Goal: Task Accomplishment & Management: Manage account settings

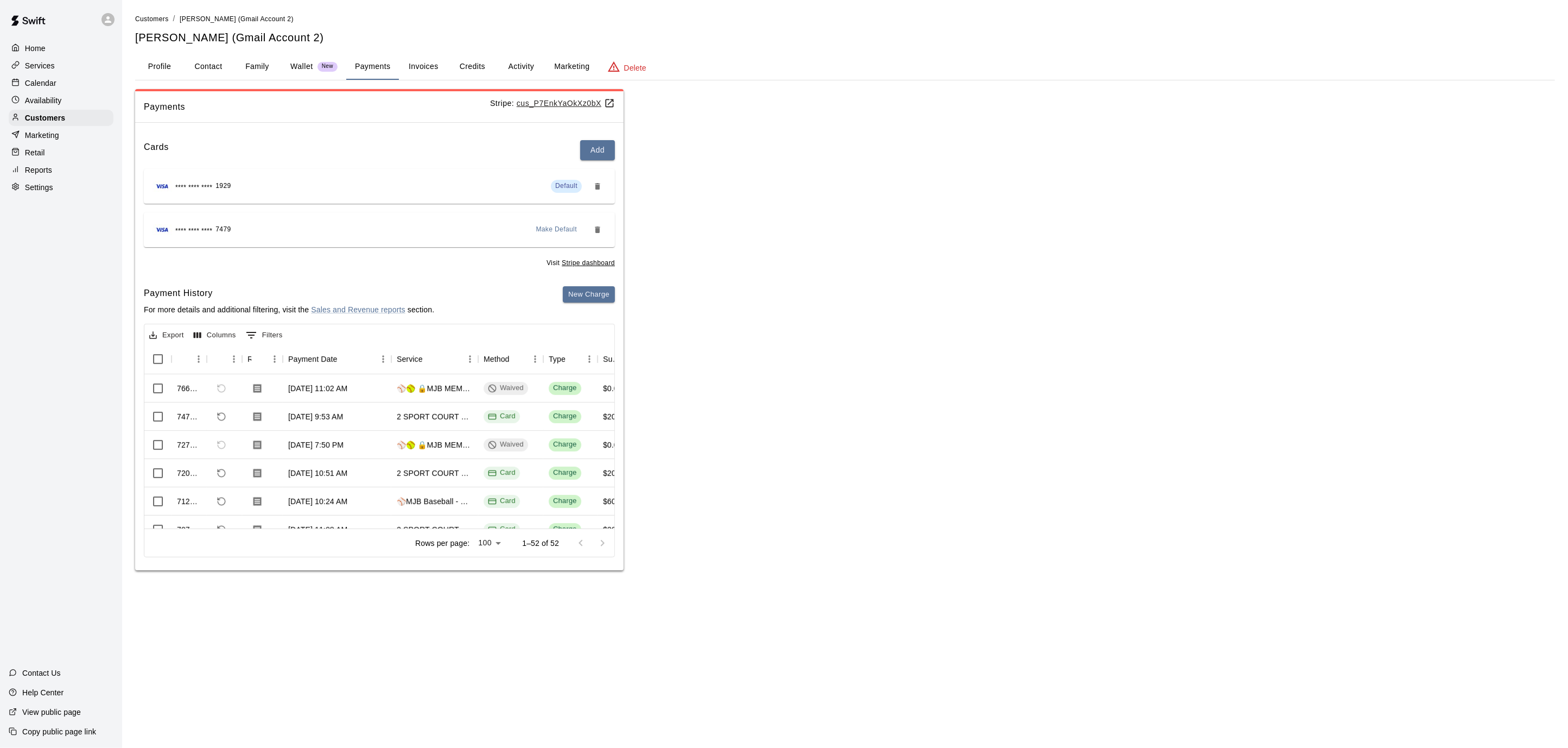
click at [70, 89] on div "Calendar" at bounding box center [60, 83] width 105 height 17
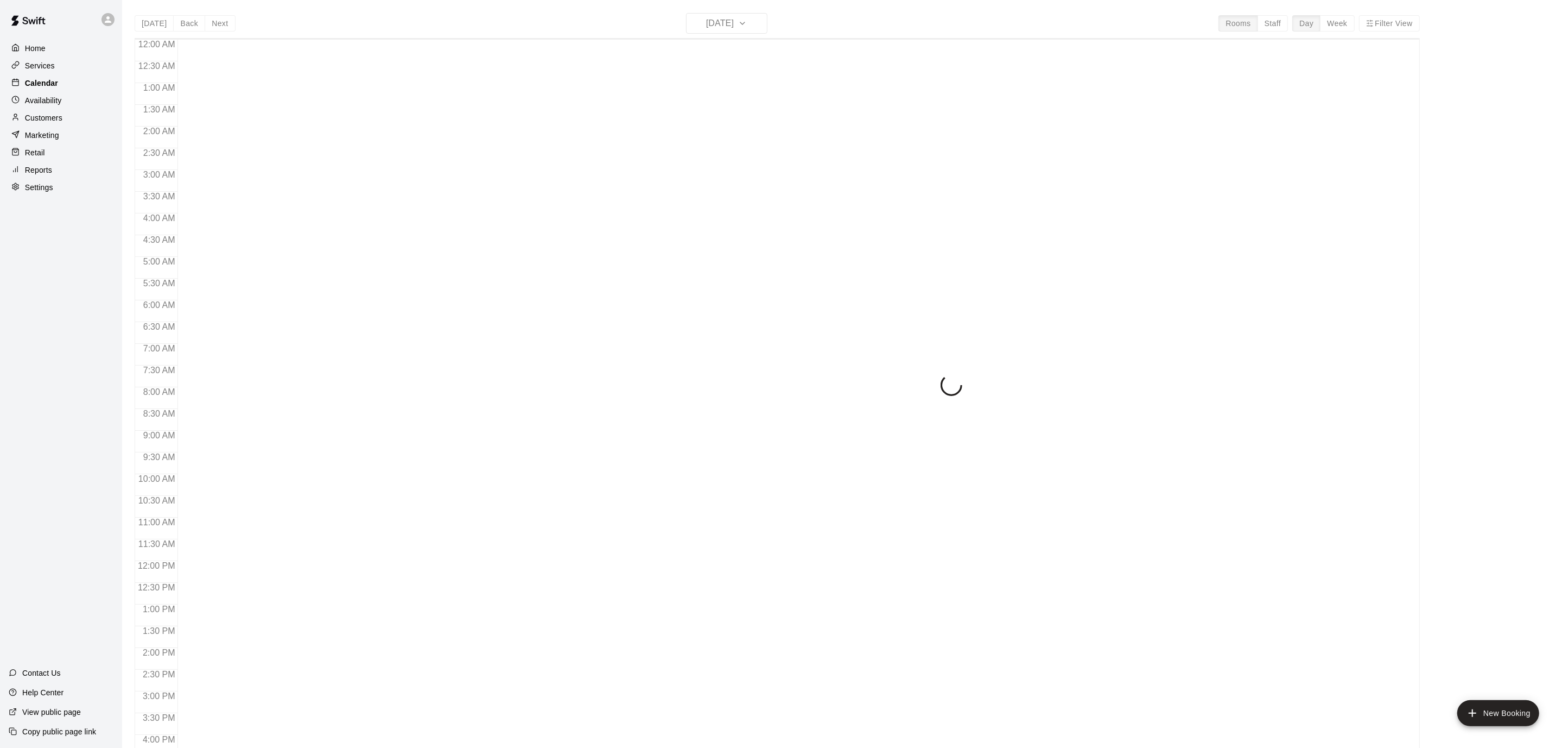
scroll to position [321, 0]
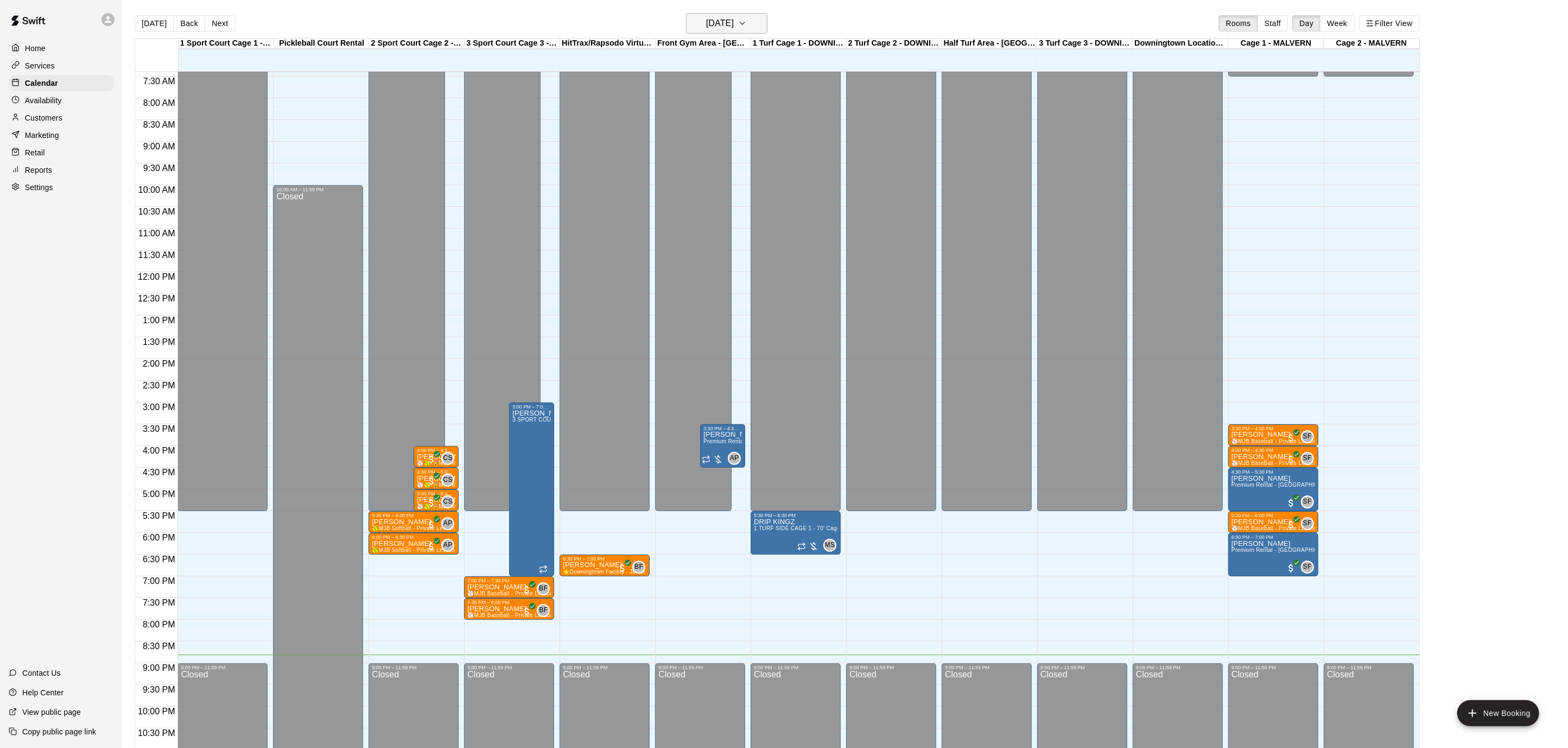
click at [747, 23] on icon "button" at bounding box center [742, 23] width 8 height 13
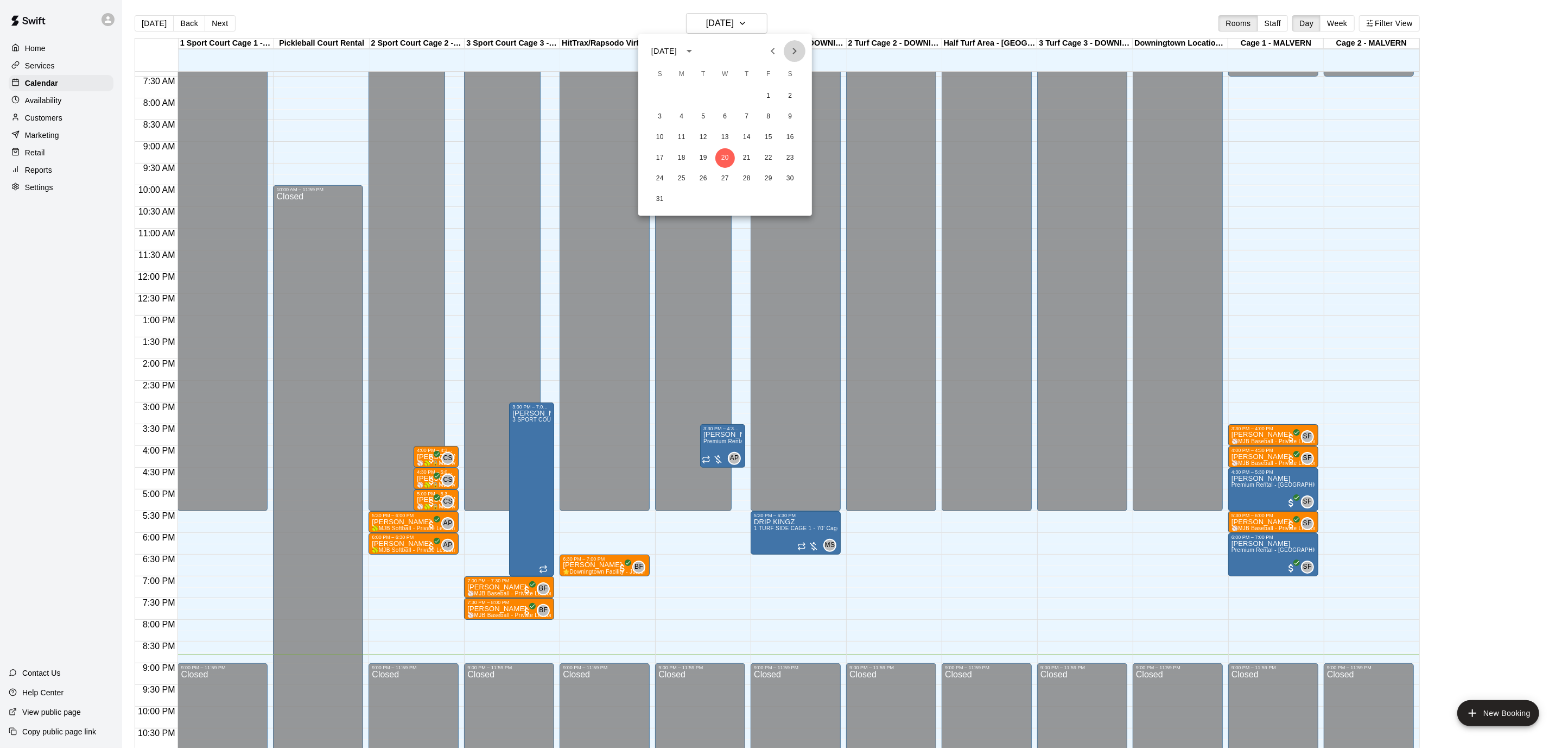
click at [798, 46] on icon "Next month" at bounding box center [794, 51] width 13 height 13
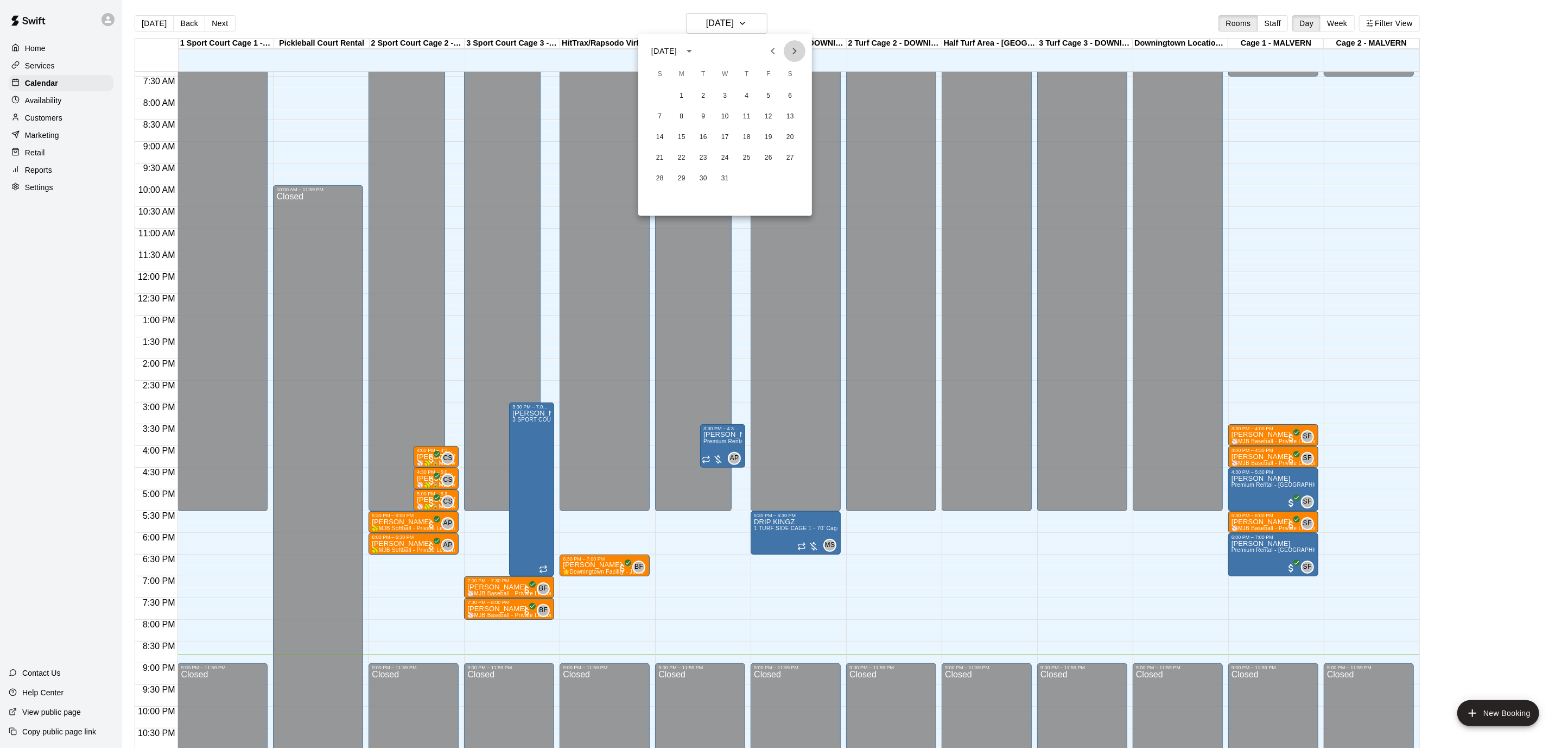
click at [798, 46] on icon "Next month" at bounding box center [794, 51] width 13 height 13
click at [796, 98] on button "7" at bounding box center [790, 96] width 20 height 20
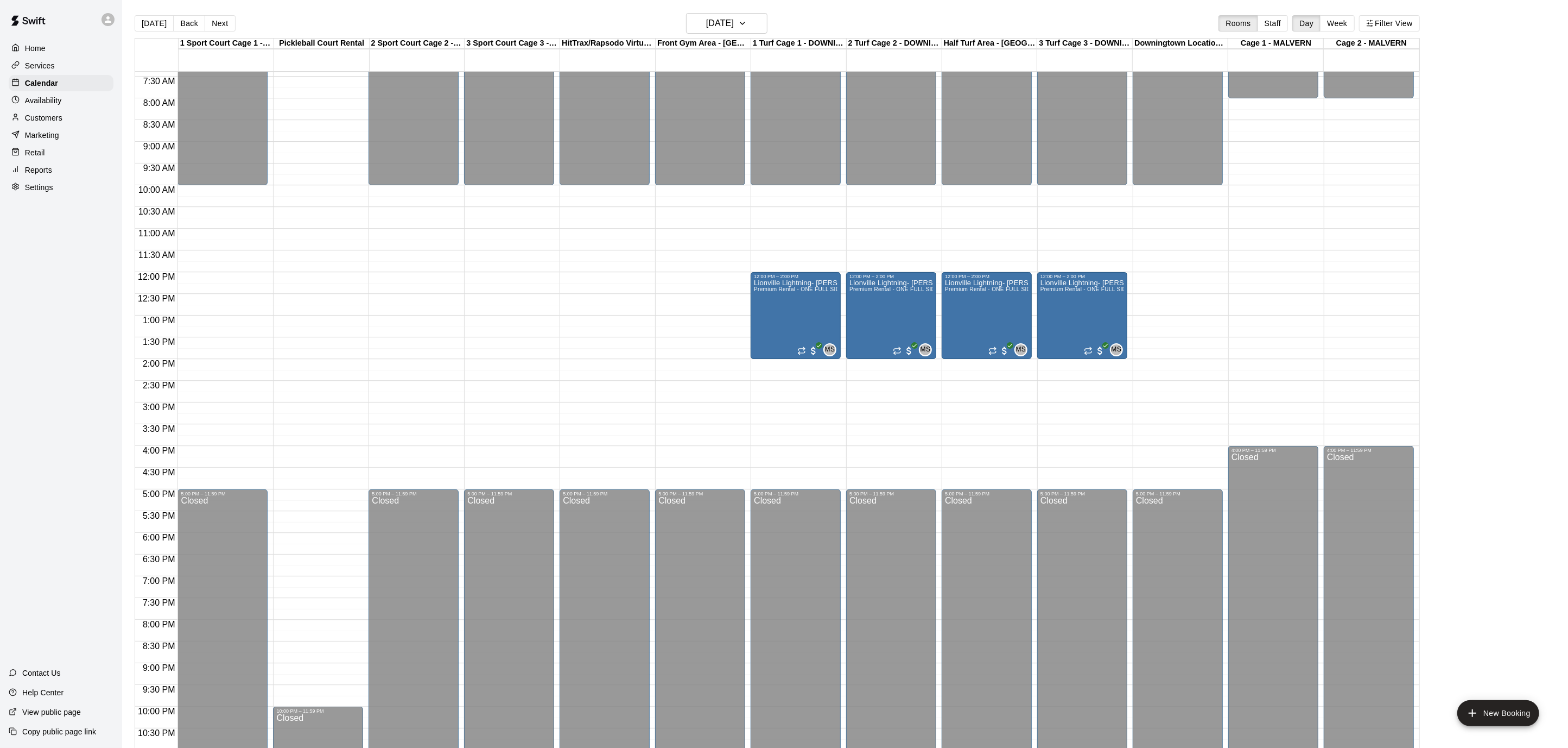
click at [215, 28] on button "Next" at bounding box center [220, 23] width 30 height 17
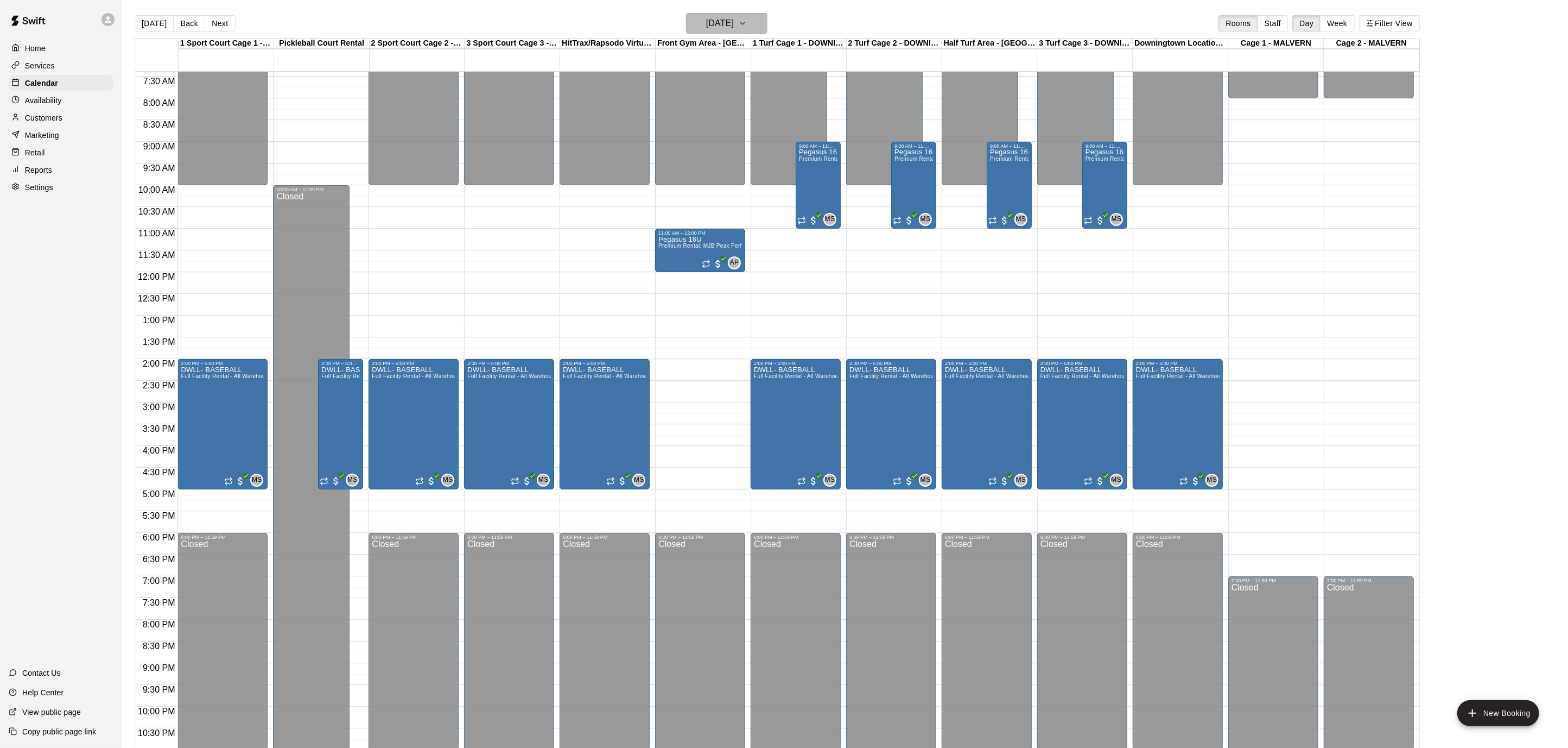
click at [747, 20] on icon "button" at bounding box center [742, 23] width 8 height 13
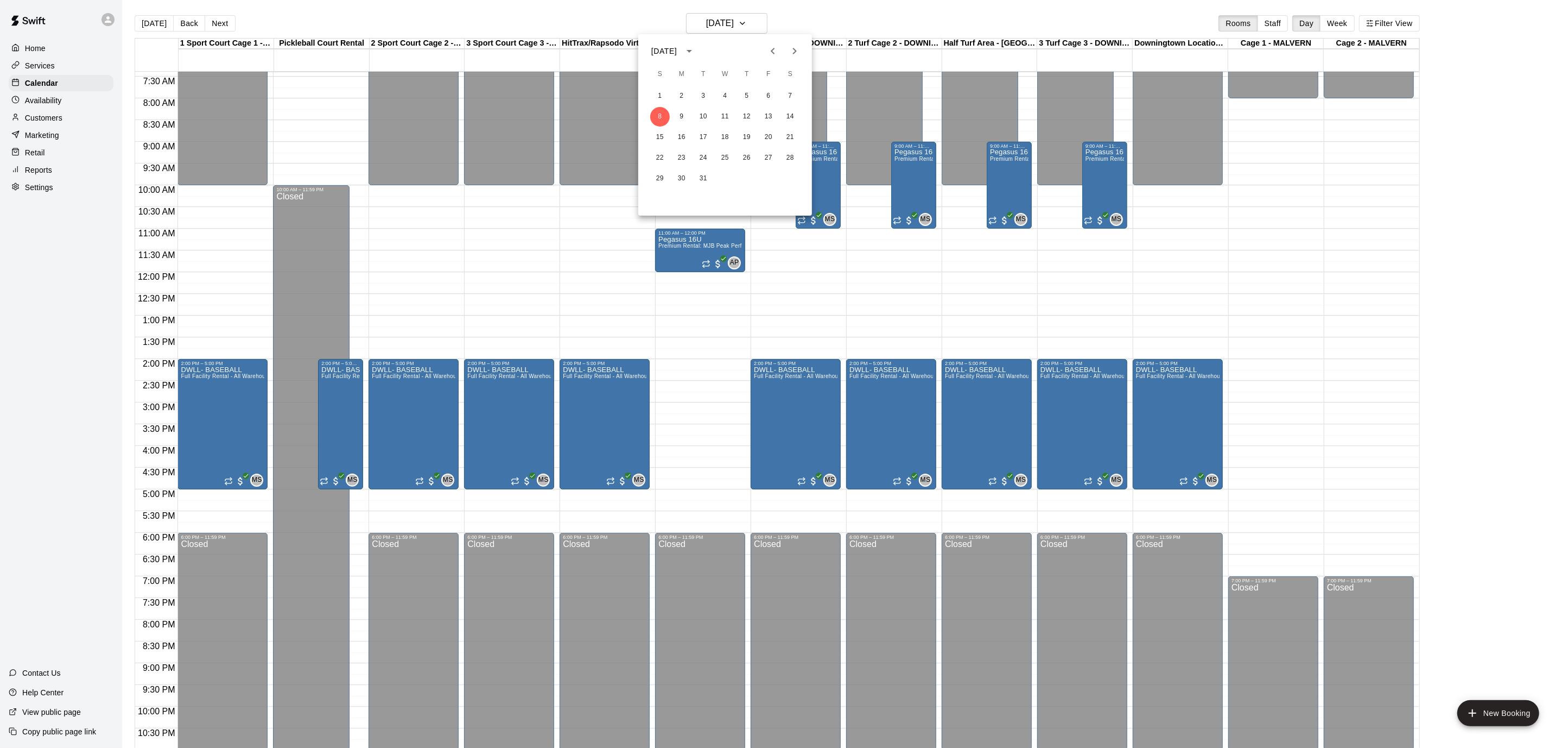
click at [773, 51] on icon "Previous month" at bounding box center [773, 51] width 13 height 13
click at [789, 163] on button "28" at bounding box center [790, 158] width 20 height 20
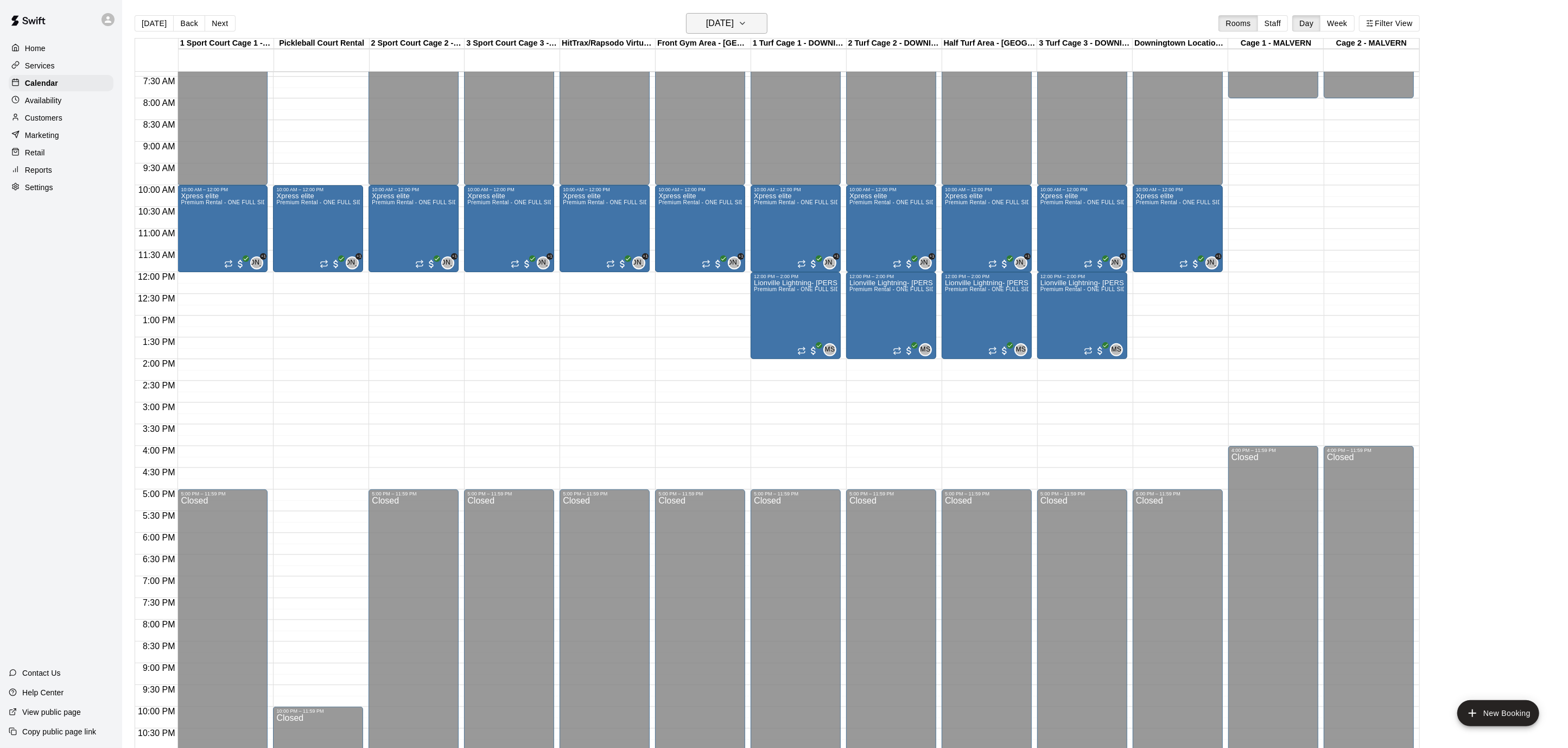
click at [747, 29] on icon "button" at bounding box center [742, 23] width 8 height 13
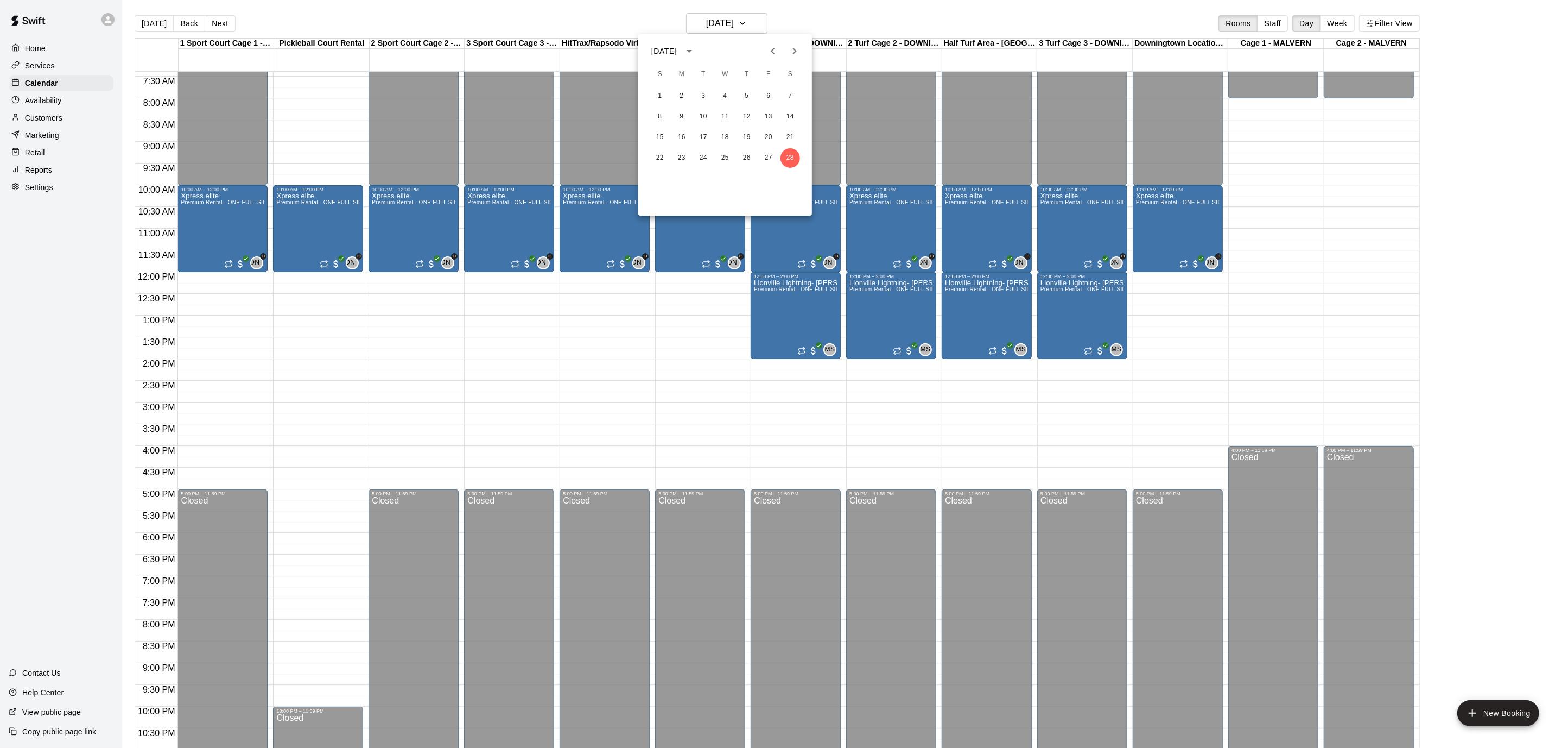
click at [799, 51] on icon "Next month" at bounding box center [794, 51] width 13 height 13
click at [794, 98] on button "7" at bounding box center [790, 96] width 20 height 20
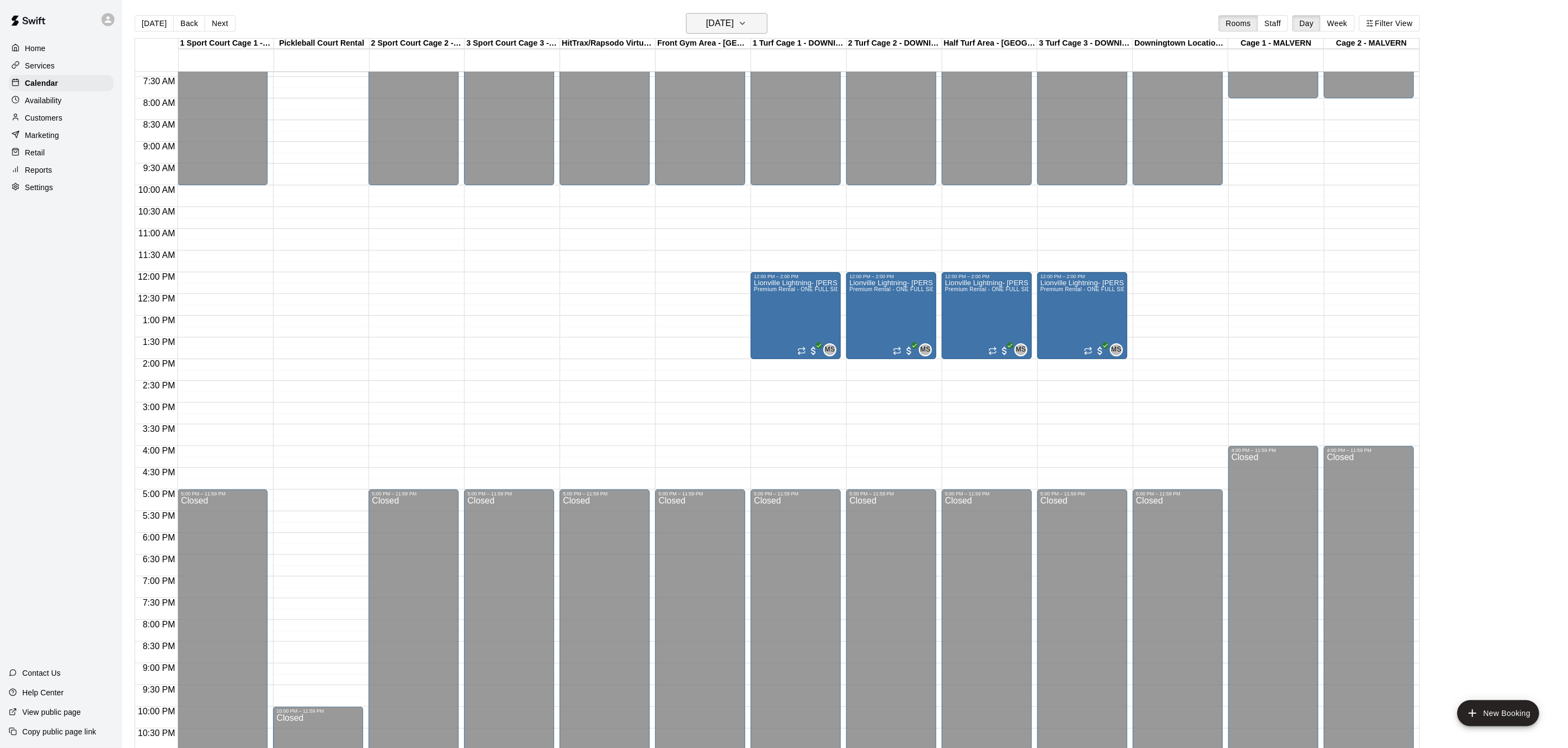
click at [767, 27] on button "[DATE]" at bounding box center [727, 23] width 82 height 20
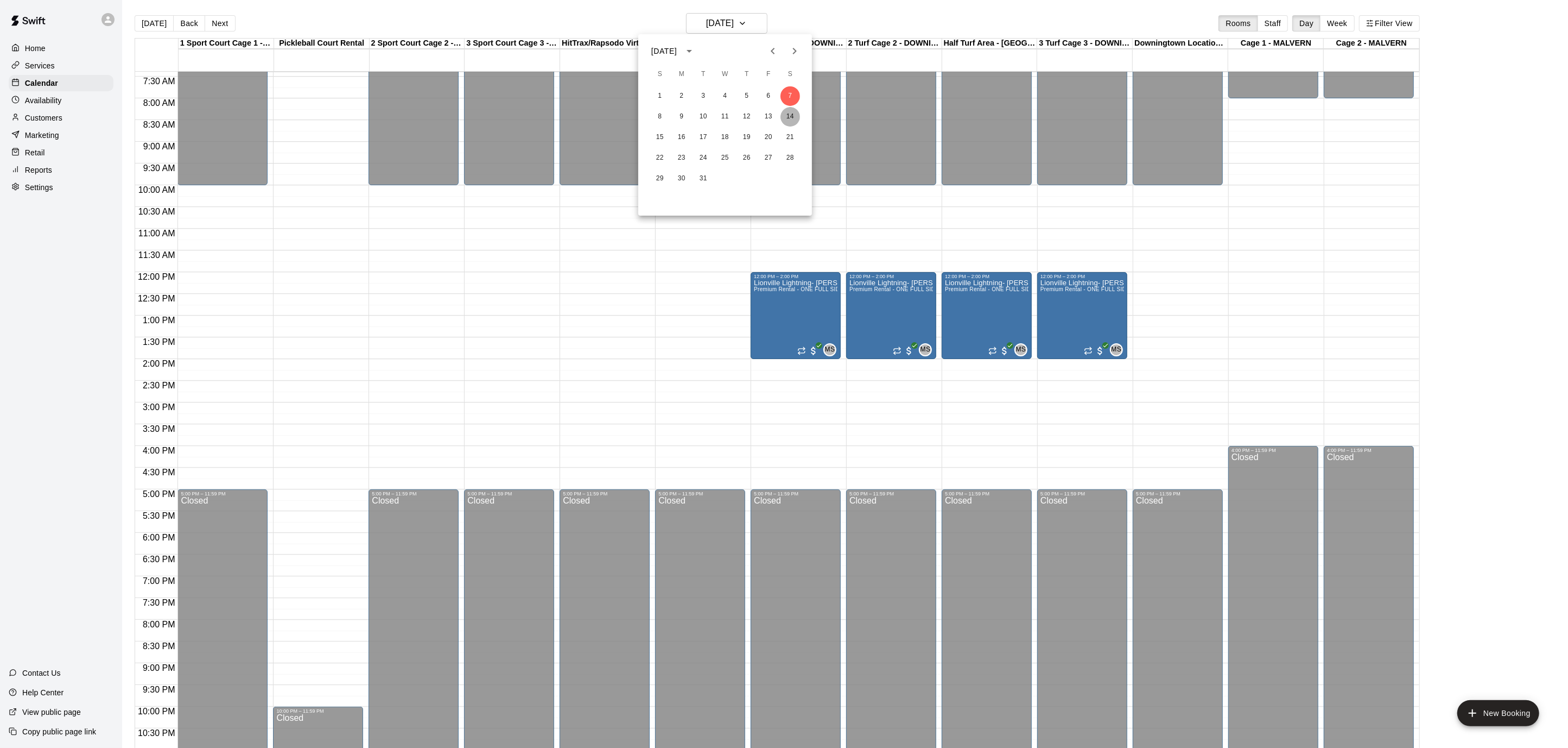
click at [792, 111] on button "14" at bounding box center [790, 116] width 20 height 20
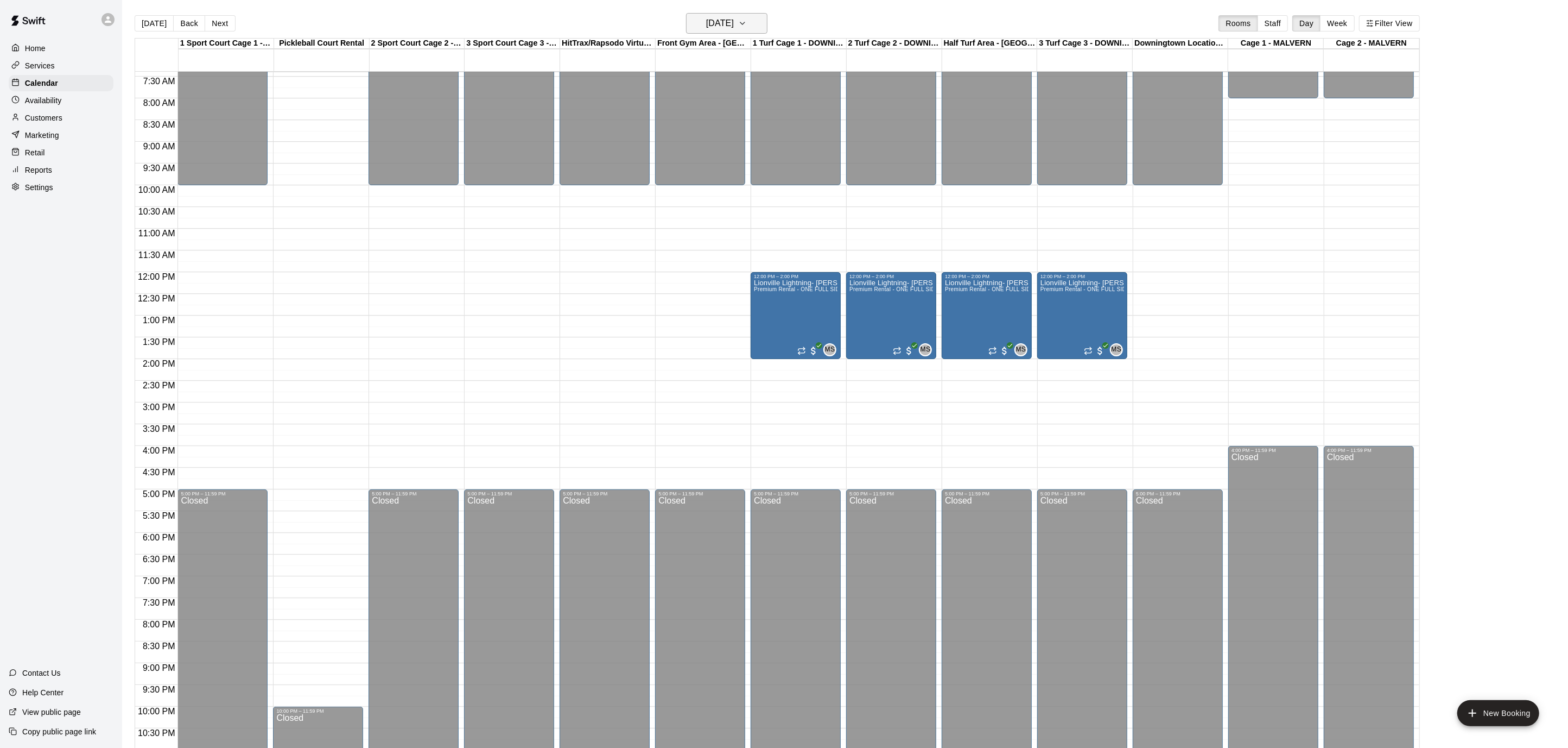
click at [747, 22] on icon "button" at bounding box center [742, 23] width 8 height 13
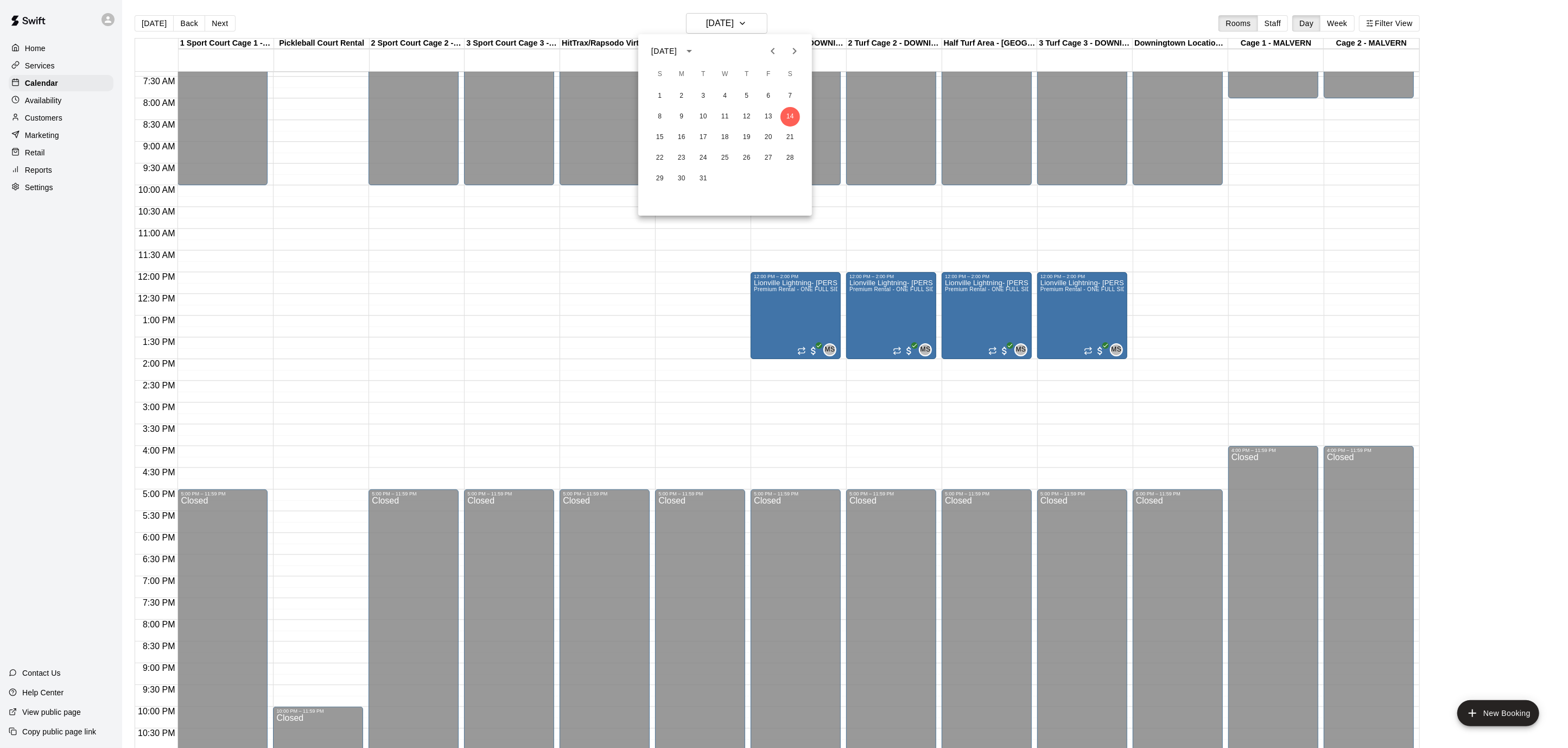
click at [772, 49] on icon "Previous month" at bounding box center [772, 51] width 4 height 7
click at [791, 104] on button "7" at bounding box center [790, 96] width 20 height 20
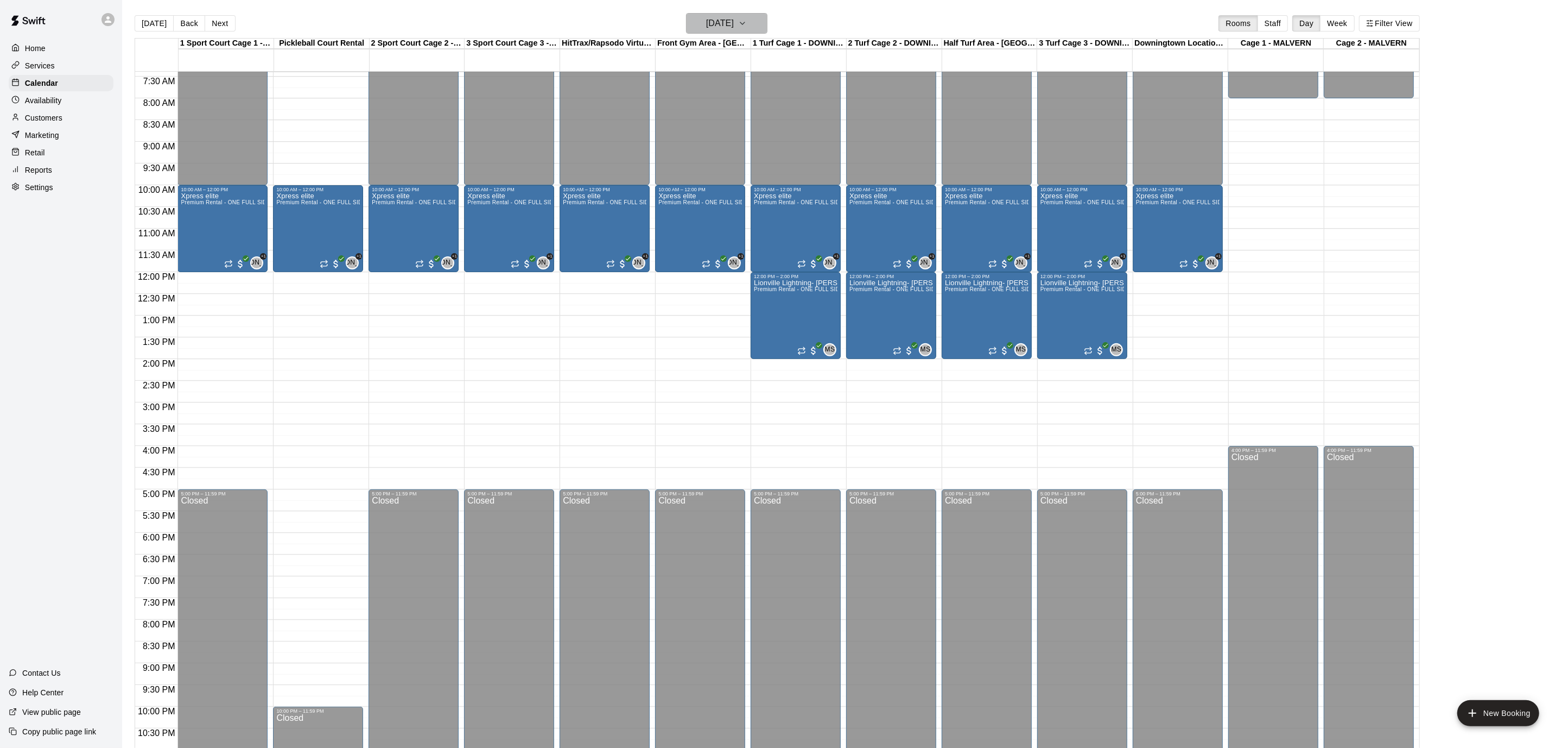
click at [747, 28] on icon "button" at bounding box center [742, 23] width 8 height 13
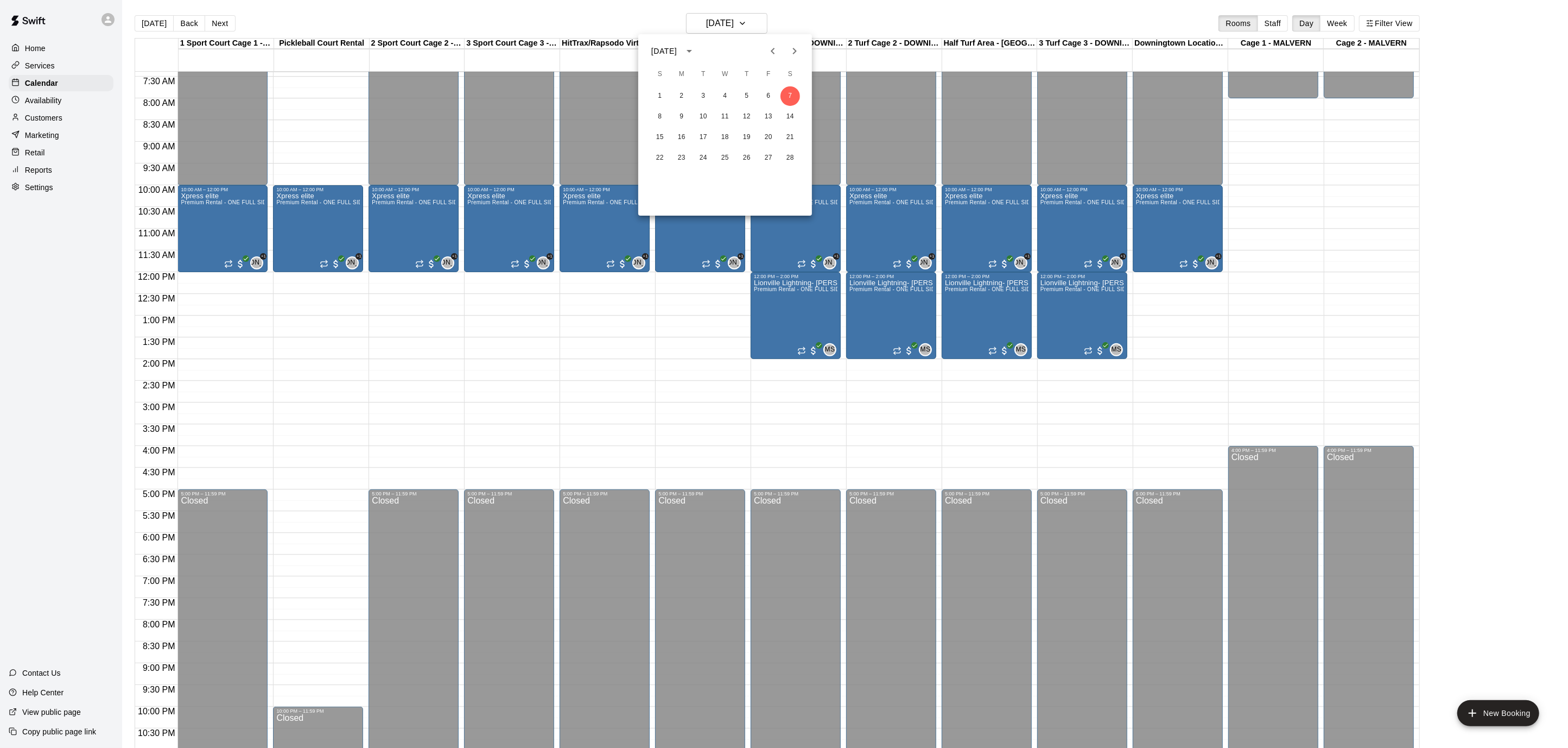
click at [795, 53] on icon "Next month" at bounding box center [794, 51] width 13 height 13
click at [665, 119] on button "8" at bounding box center [660, 116] width 20 height 20
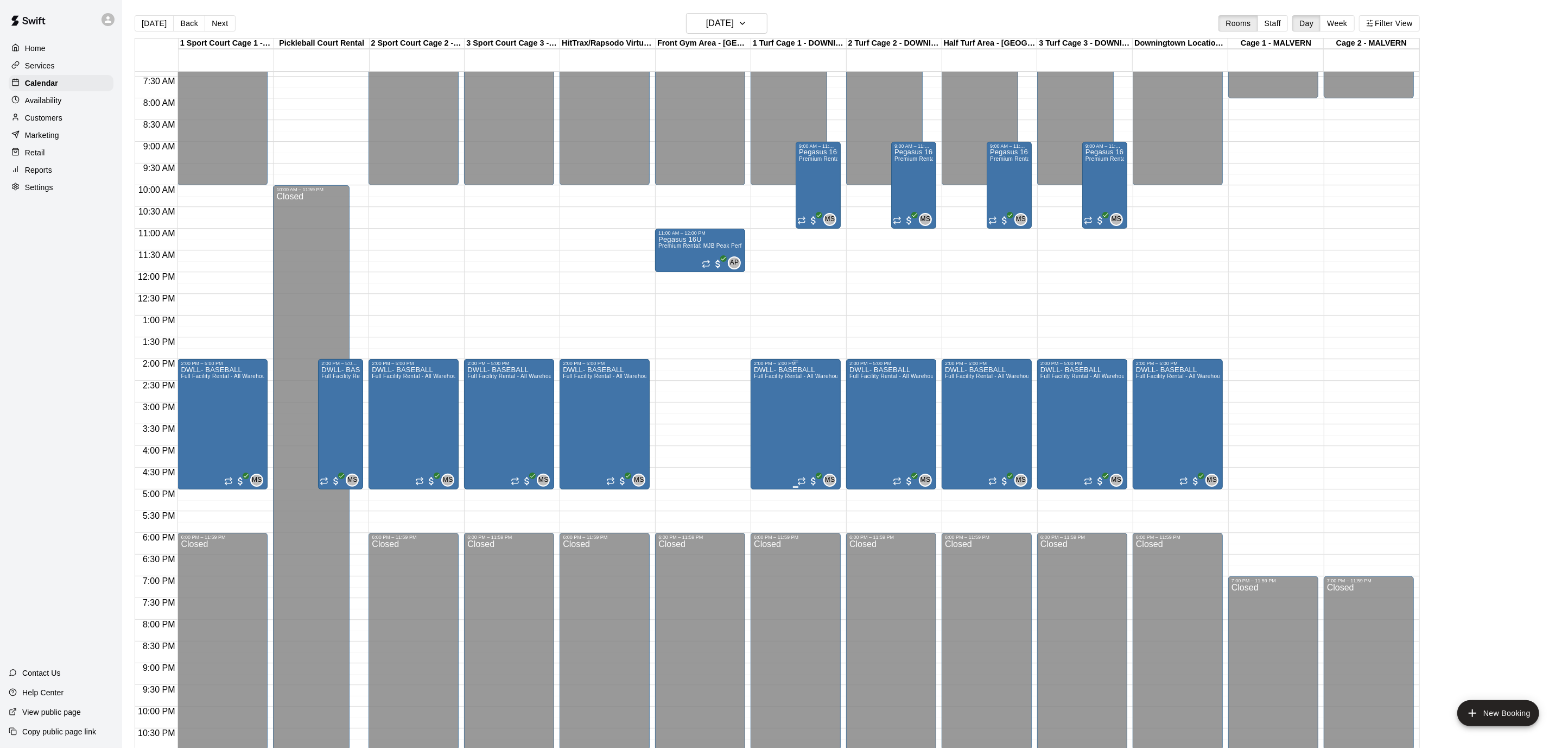
click at [807, 400] on div "DWLL- BASEBALL Full Facility Rental - All Warehouse and Gym Area - WHOLE FACILI…" at bounding box center [795, 740] width 84 height 748
click at [767, 379] on icon "edit" at bounding box center [764, 377] width 13 height 13
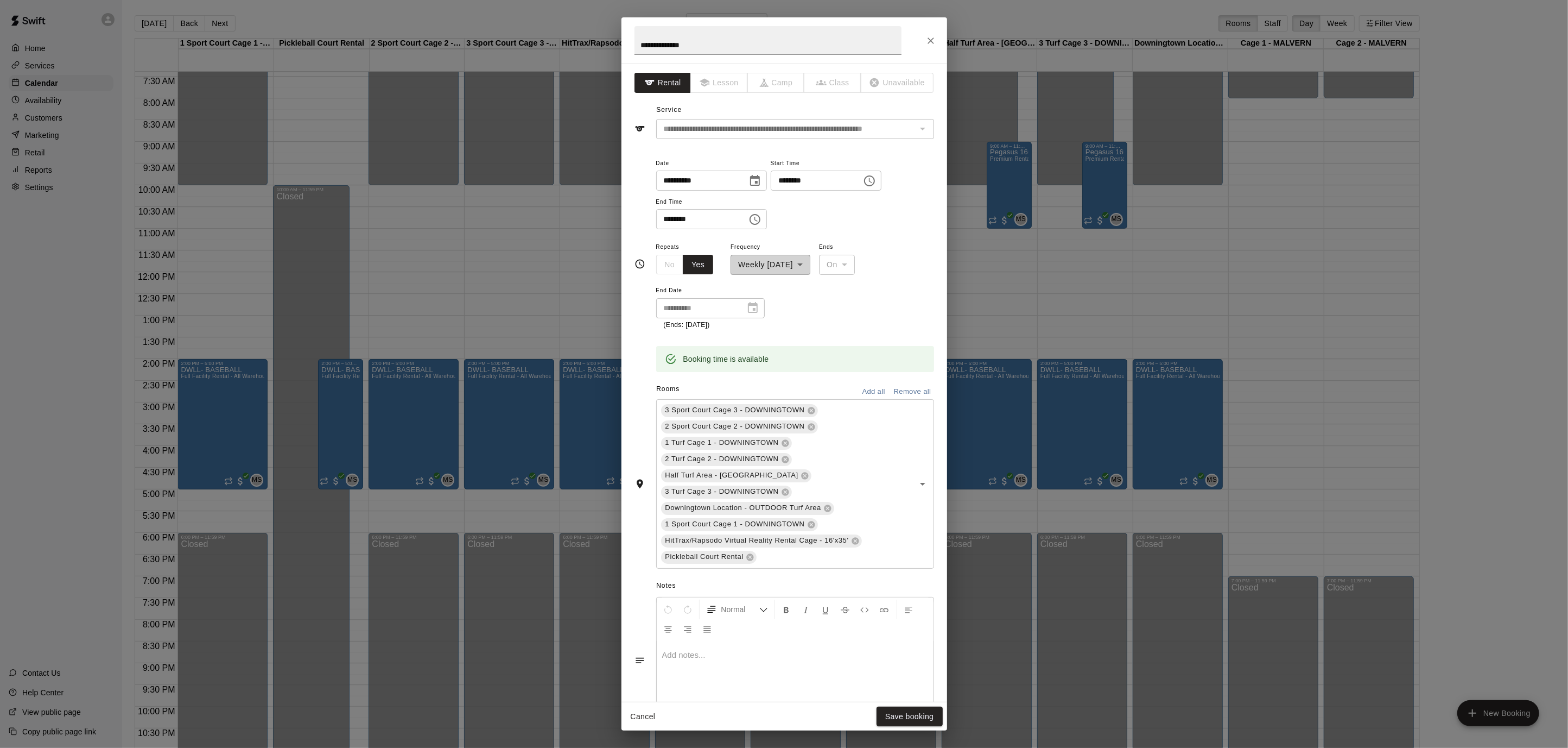
click at [810, 264] on div "**********" at bounding box center [770, 257] width 80 height 35
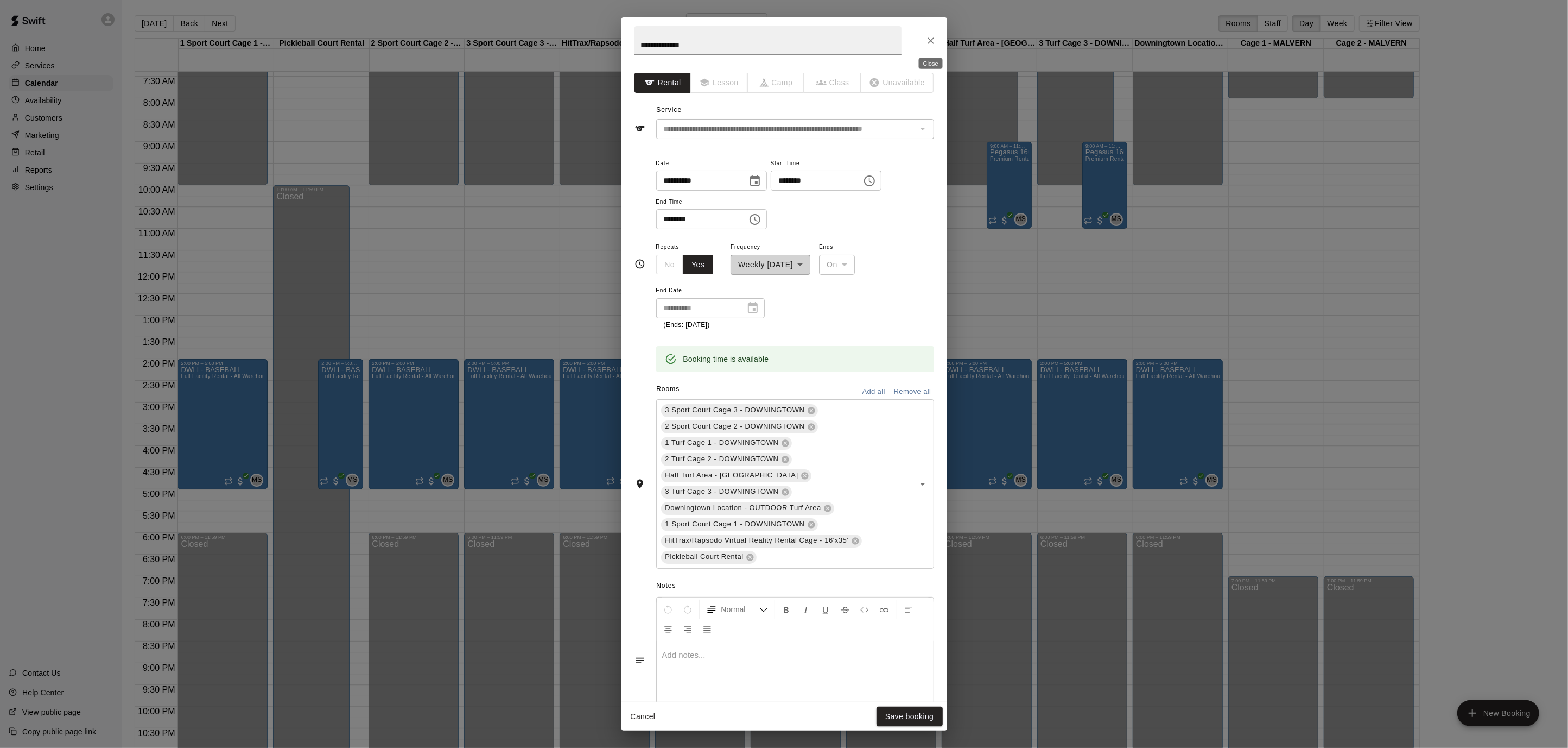
click at [931, 32] on button "Close" at bounding box center [931, 41] width 20 height 20
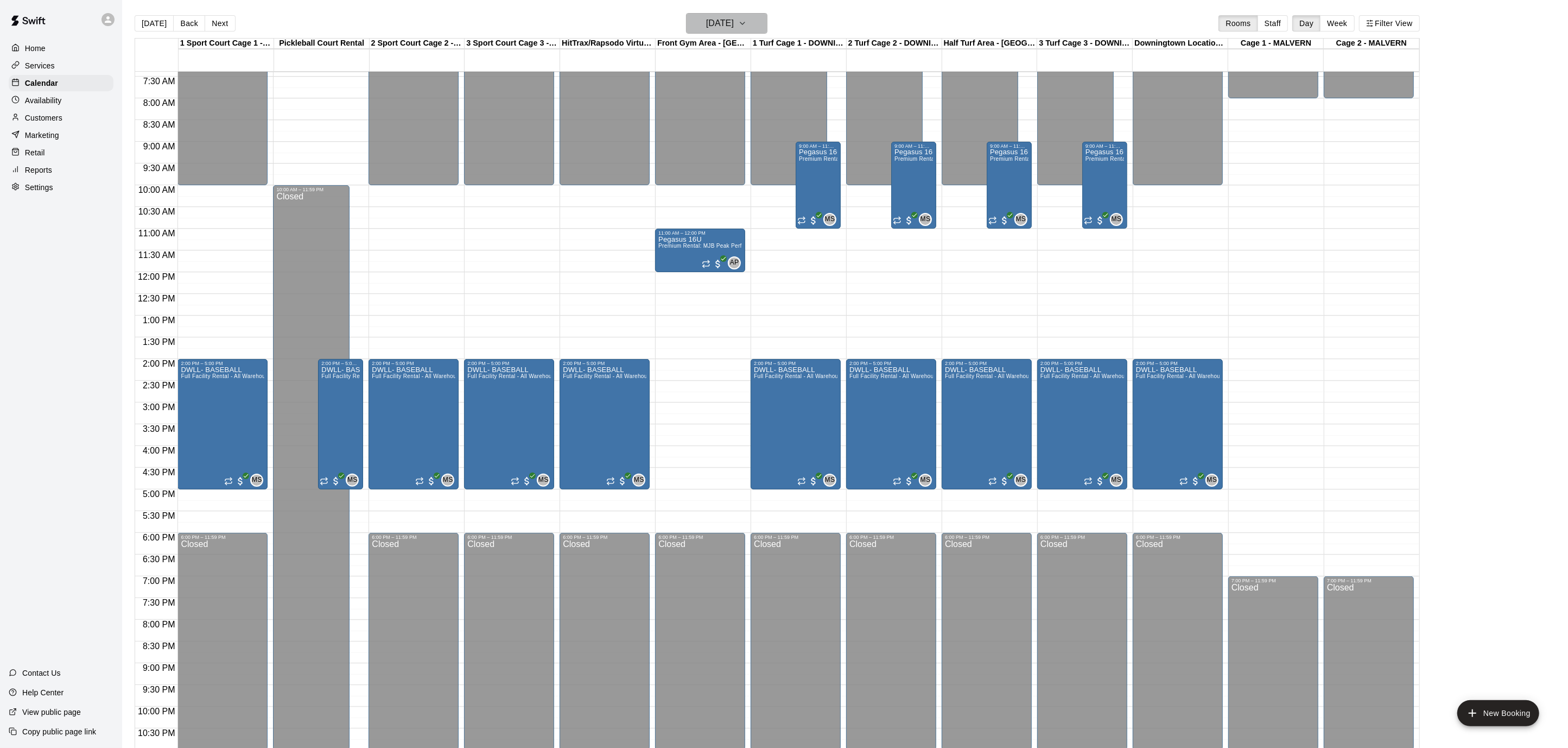
click at [747, 23] on icon "button" at bounding box center [742, 23] width 8 height 13
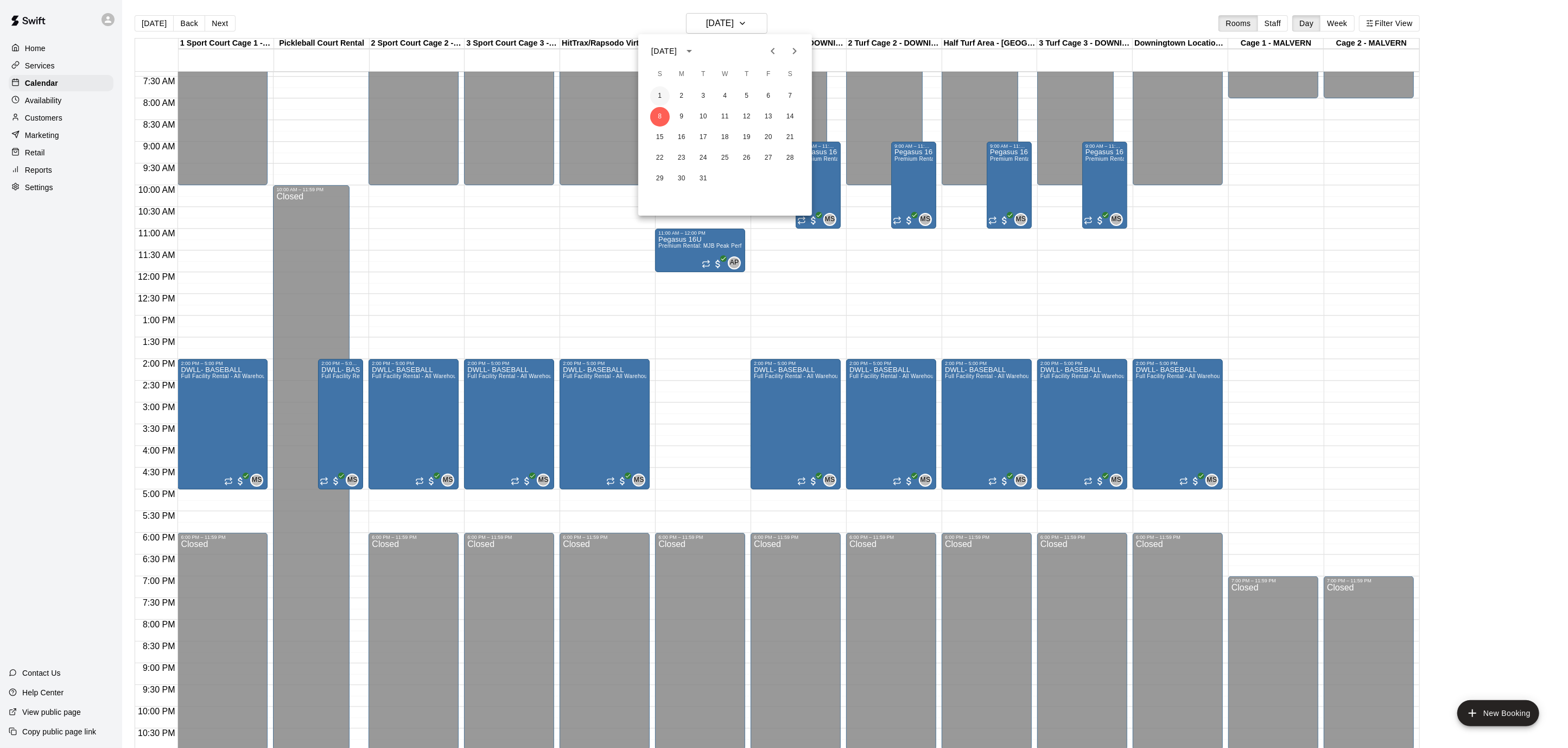
click at [657, 101] on button "1" at bounding box center [660, 96] width 20 height 20
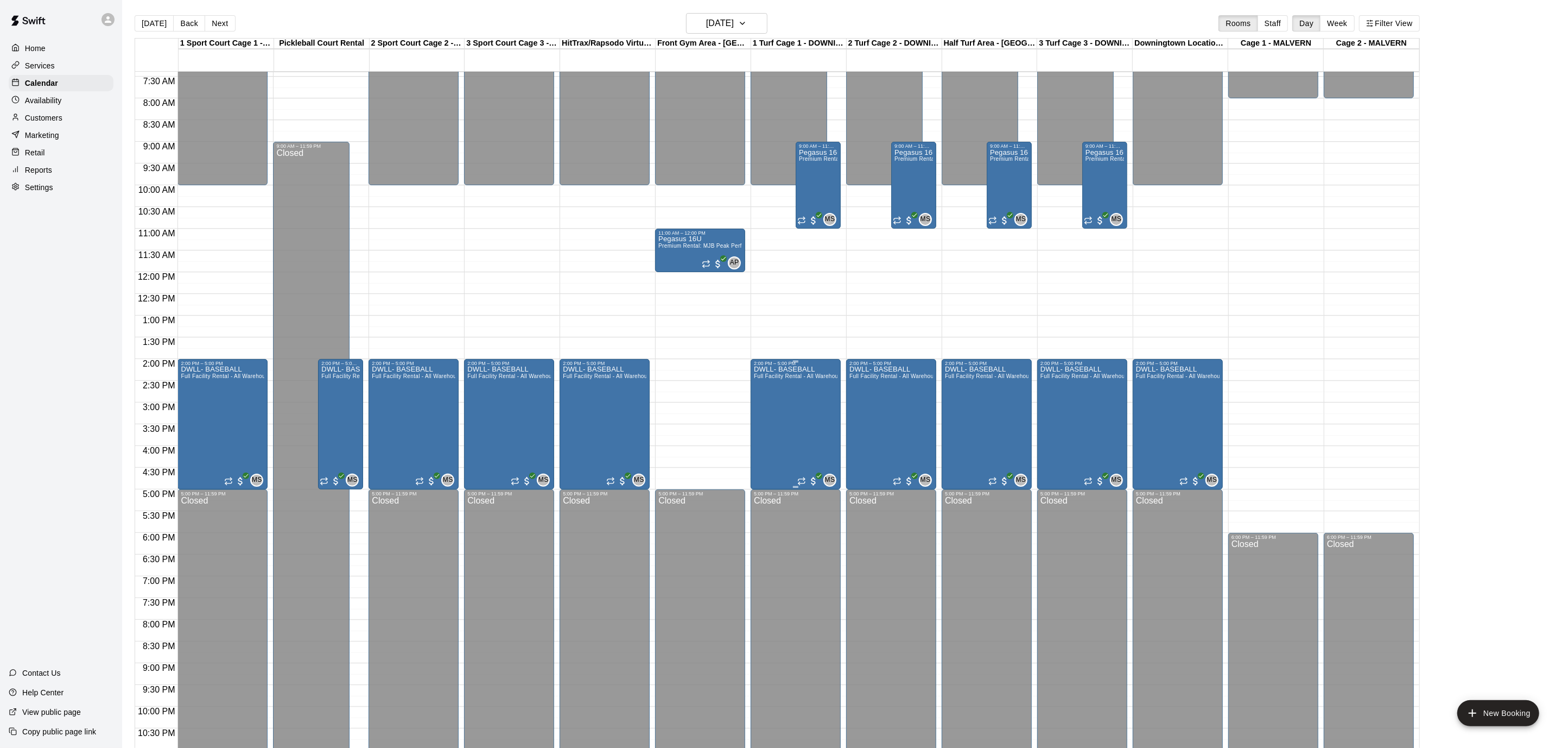
click at [786, 369] on p "DWLL- BASEBALL" at bounding box center [795, 369] width 84 height 0
click at [765, 430] on icon "delete" at bounding box center [765, 432] width 8 height 10
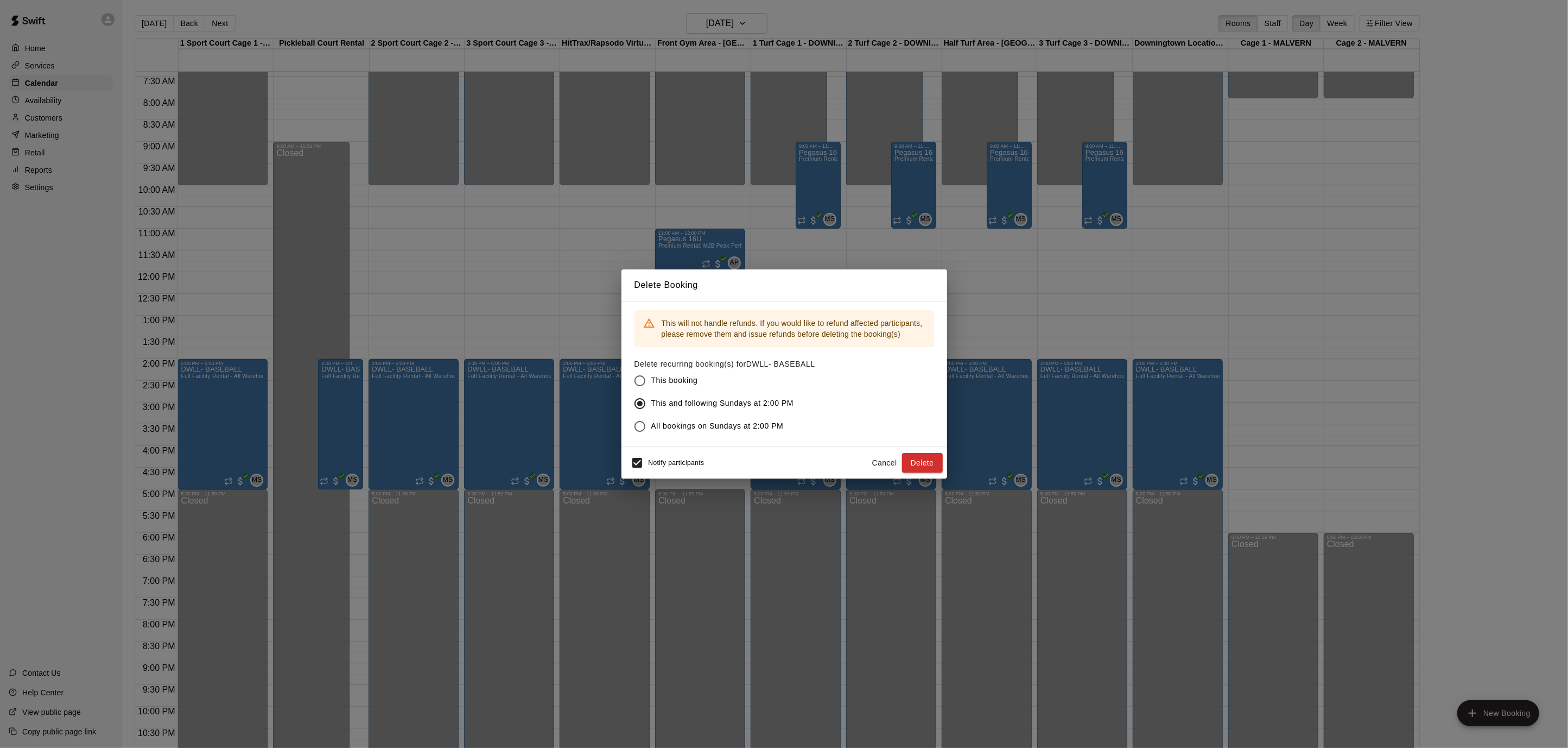
click at [914, 466] on button "Delete" at bounding box center [922, 463] width 41 height 20
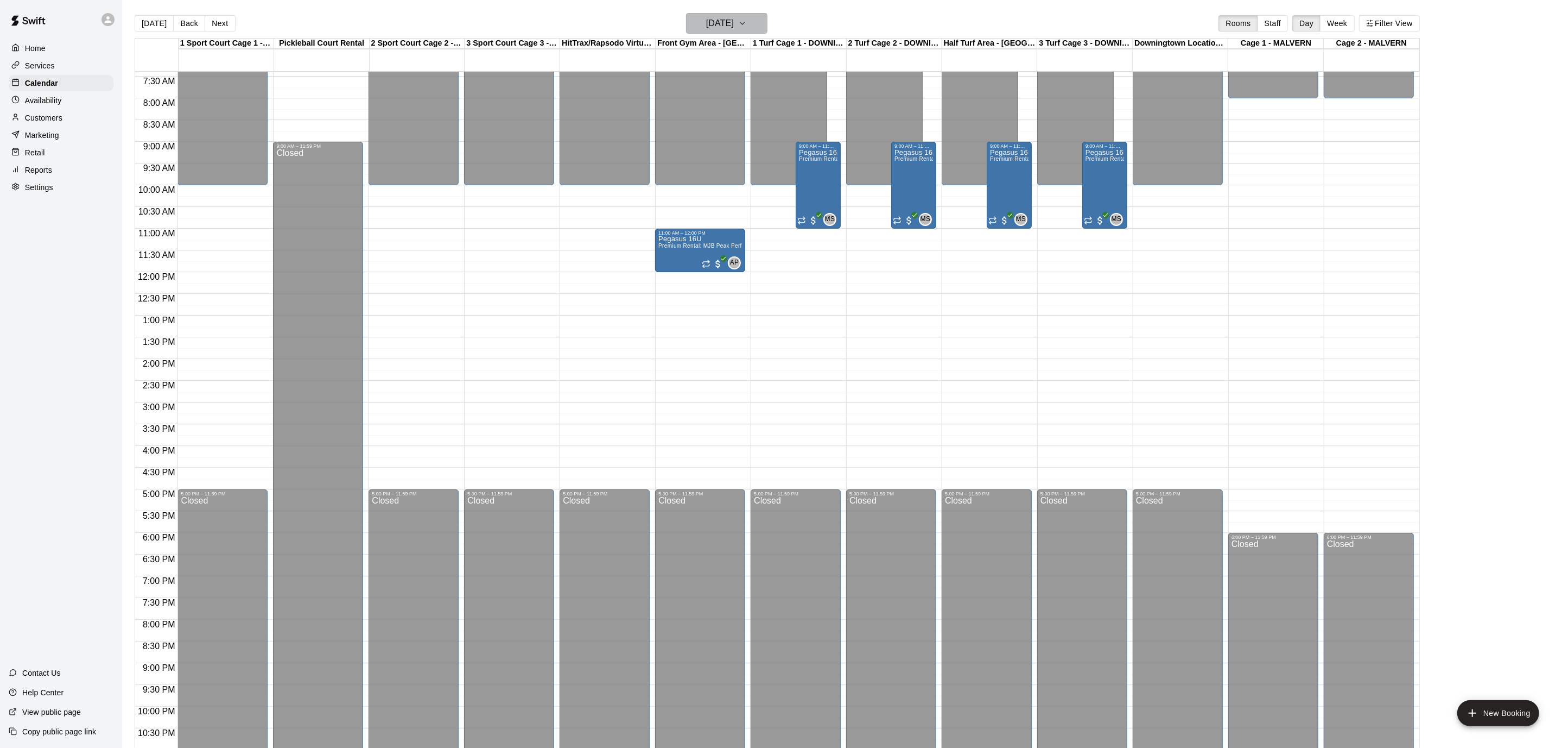
click at [759, 15] on button "[DATE]" at bounding box center [727, 23] width 82 height 20
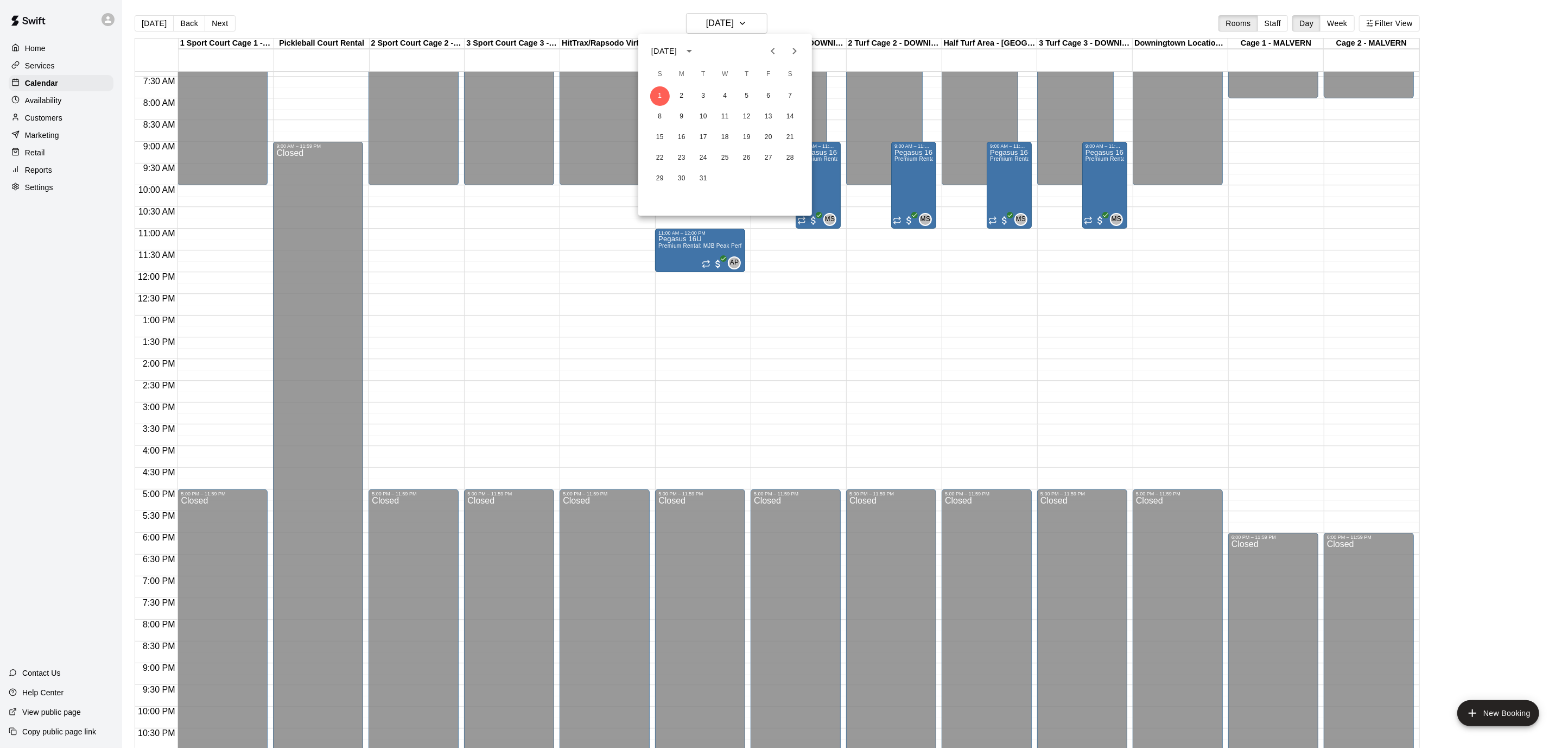
click at [790, 45] on icon "Next month" at bounding box center [794, 51] width 13 height 13
click at [776, 51] on icon "Previous month" at bounding box center [773, 51] width 13 height 13
click at [785, 157] on button "28" at bounding box center [790, 158] width 20 height 20
